Goal: Complete application form

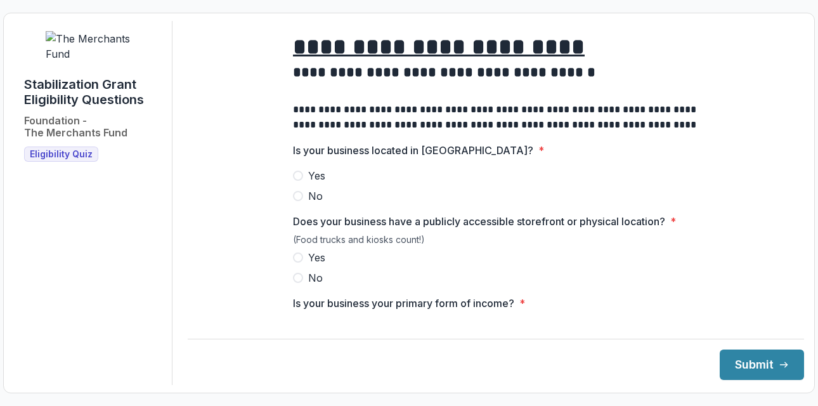
click at [295, 181] on span at bounding box center [298, 175] width 10 height 10
click at [300, 262] on span at bounding box center [298, 257] width 10 height 10
click at [733, 360] on button "Submit" at bounding box center [761, 364] width 84 height 30
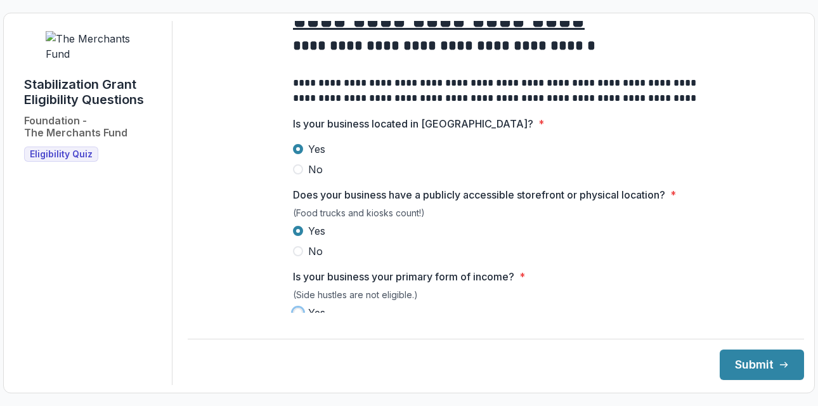
click at [294, 318] on span at bounding box center [298, 312] width 10 height 10
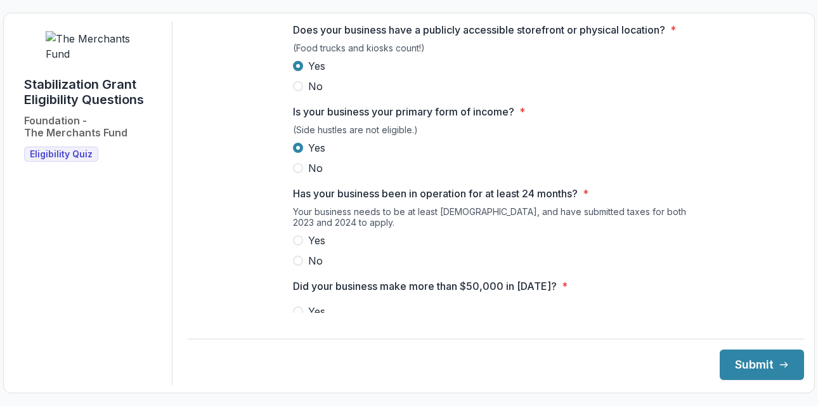
scroll to position [204, 0]
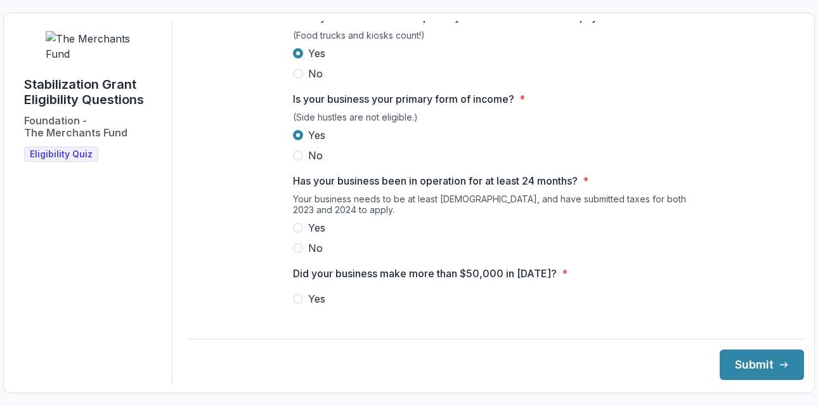
click at [296, 233] on span at bounding box center [298, 227] width 10 height 10
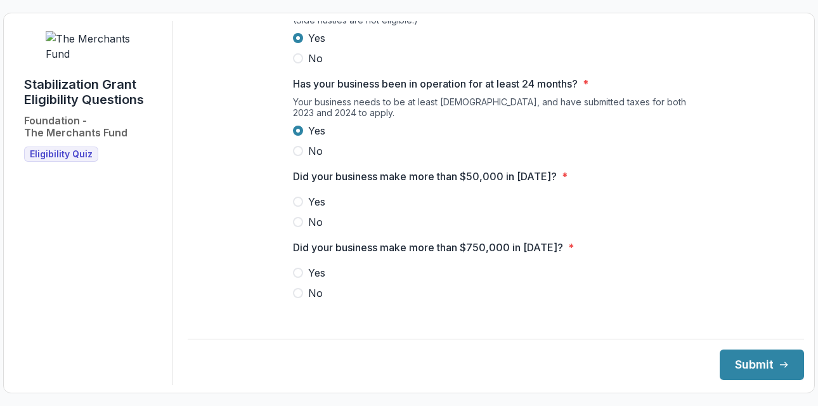
scroll to position [299, 0]
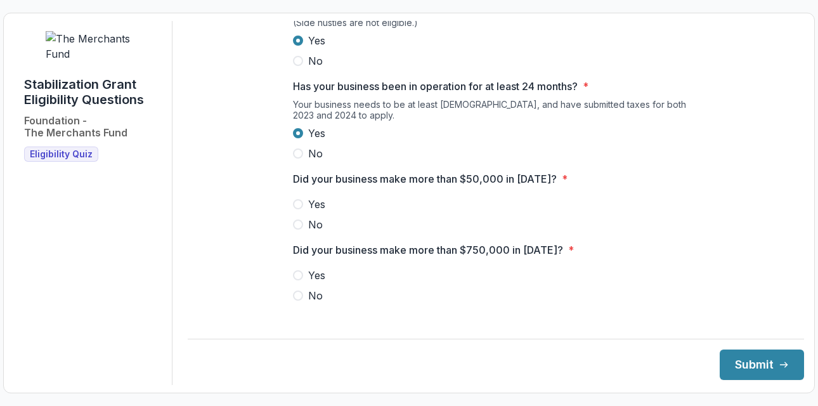
click at [297, 209] on span at bounding box center [298, 204] width 10 height 10
click at [299, 300] on span at bounding box center [298, 295] width 10 height 10
click at [750, 361] on button "Submit" at bounding box center [761, 364] width 84 height 30
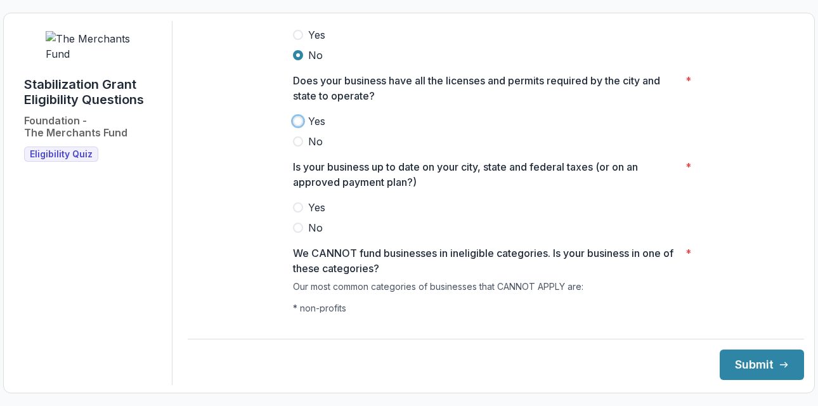
scroll to position [537, 0]
click at [295, 127] on span at bounding box center [298, 122] width 10 height 10
click at [297, 216] on label "Yes" at bounding box center [496, 208] width 406 height 15
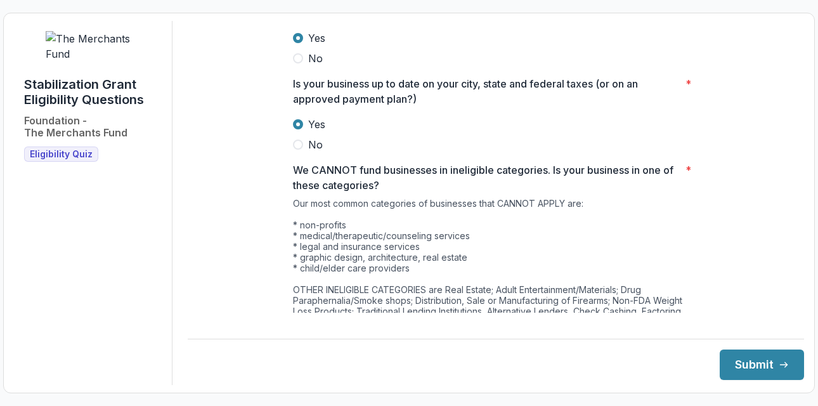
scroll to position [627, 0]
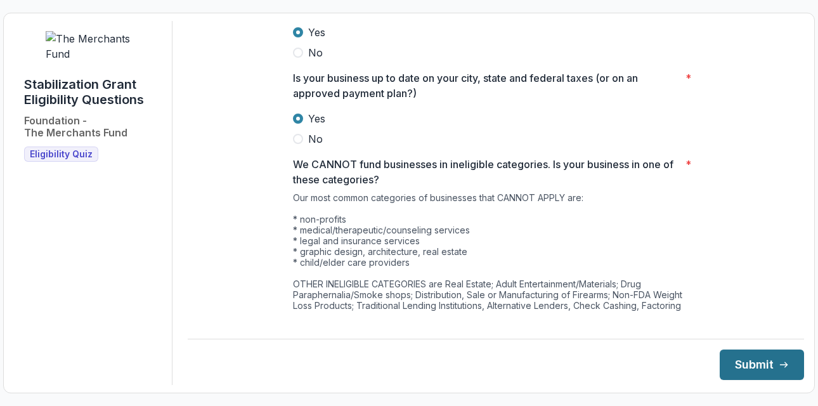
click at [731, 353] on button "Submit" at bounding box center [761, 364] width 84 height 30
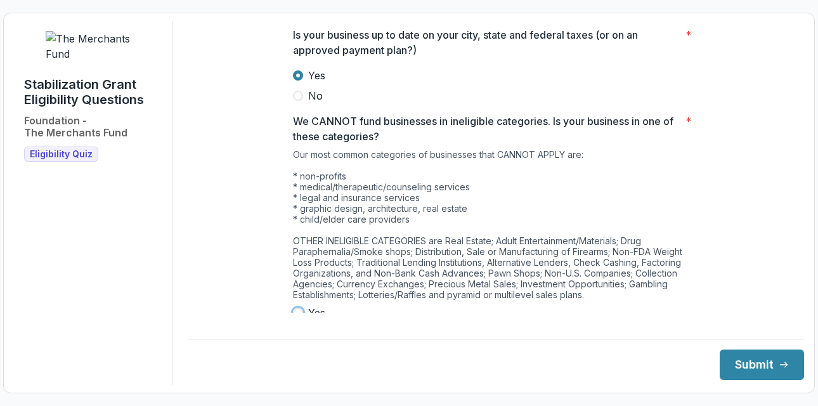
scroll to position [719, 0]
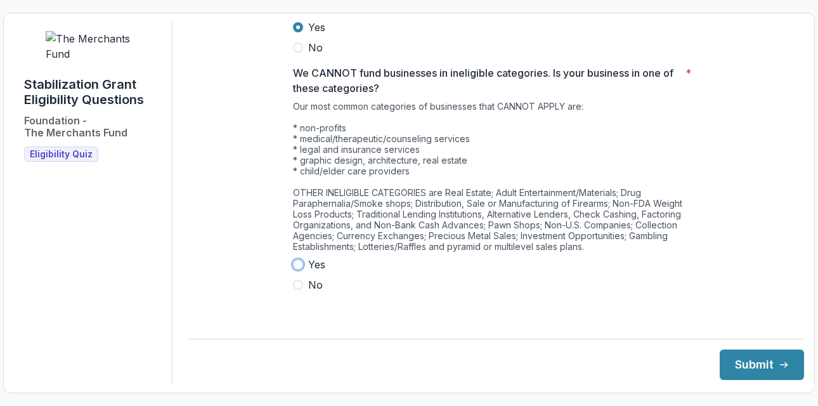
click at [296, 269] on span at bounding box center [298, 264] width 10 height 10
click at [296, 290] on span at bounding box center [298, 284] width 10 height 10
click at [725, 357] on button "Submit" at bounding box center [761, 364] width 84 height 30
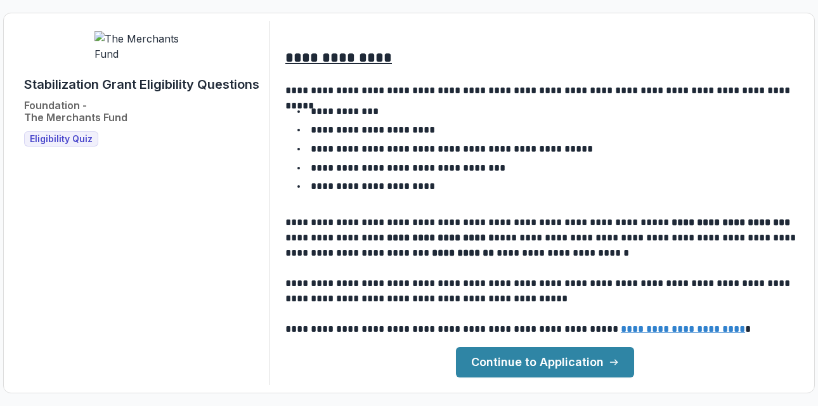
click at [514, 363] on link "Continue to Application" at bounding box center [545, 362] width 178 height 30
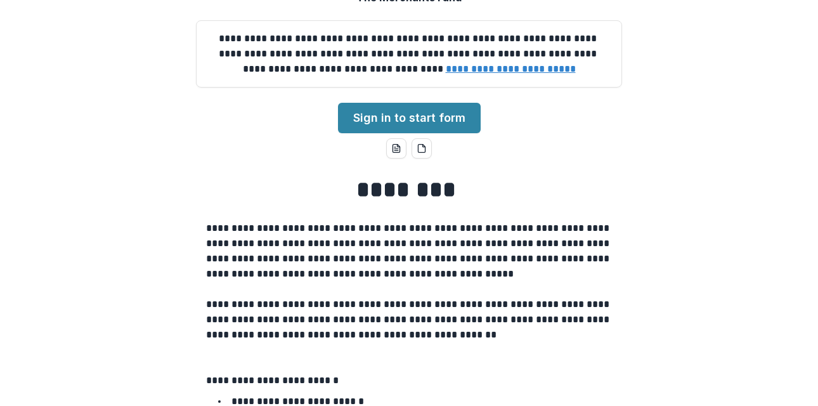
scroll to position [113, 0]
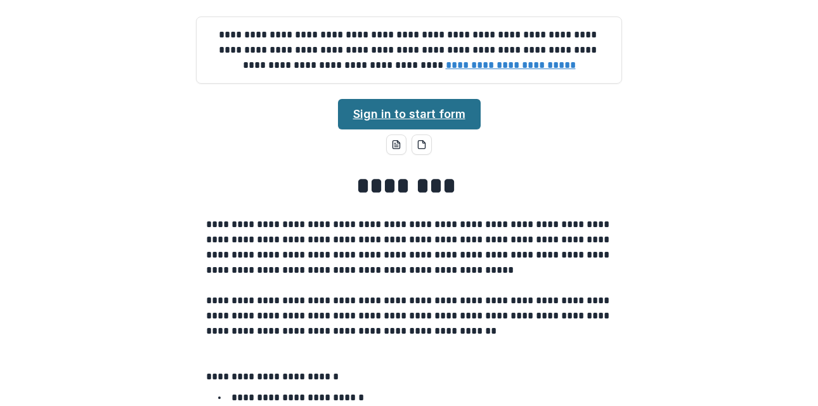
click at [420, 129] on link "Sign in to start form" at bounding box center [409, 114] width 143 height 30
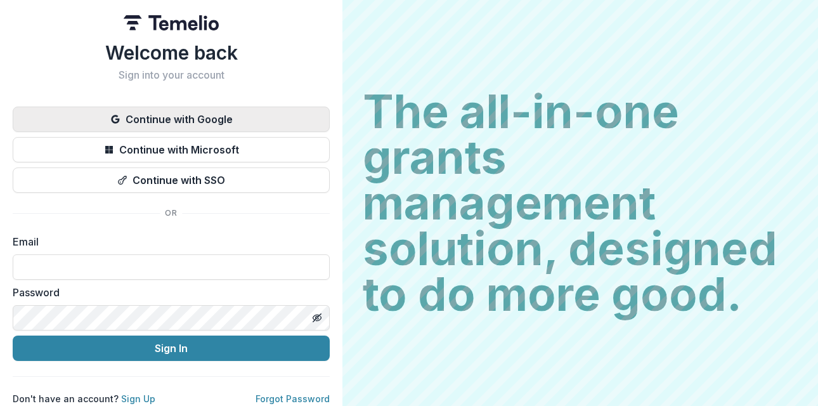
click at [213, 108] on button "Continue with Google" at bounding box center [171, 118] width 317 height 25
